Goal: Register for event/course

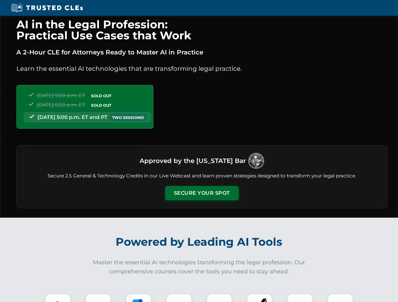
click at [202, 193] on button "Secure Your Spot" at bounding box center [202, 193] width 74 height 14
click at [58, 298] on img at bounding box center [58, 307] width 18 height 18
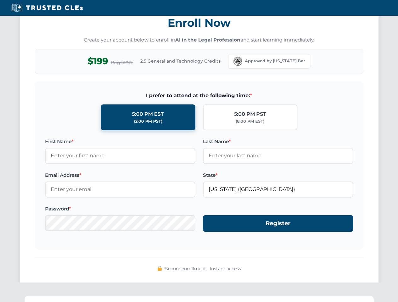
scroll to position [618, 0]
